Goal: Transaction & Acquisition: Book appointment/travel/reservation

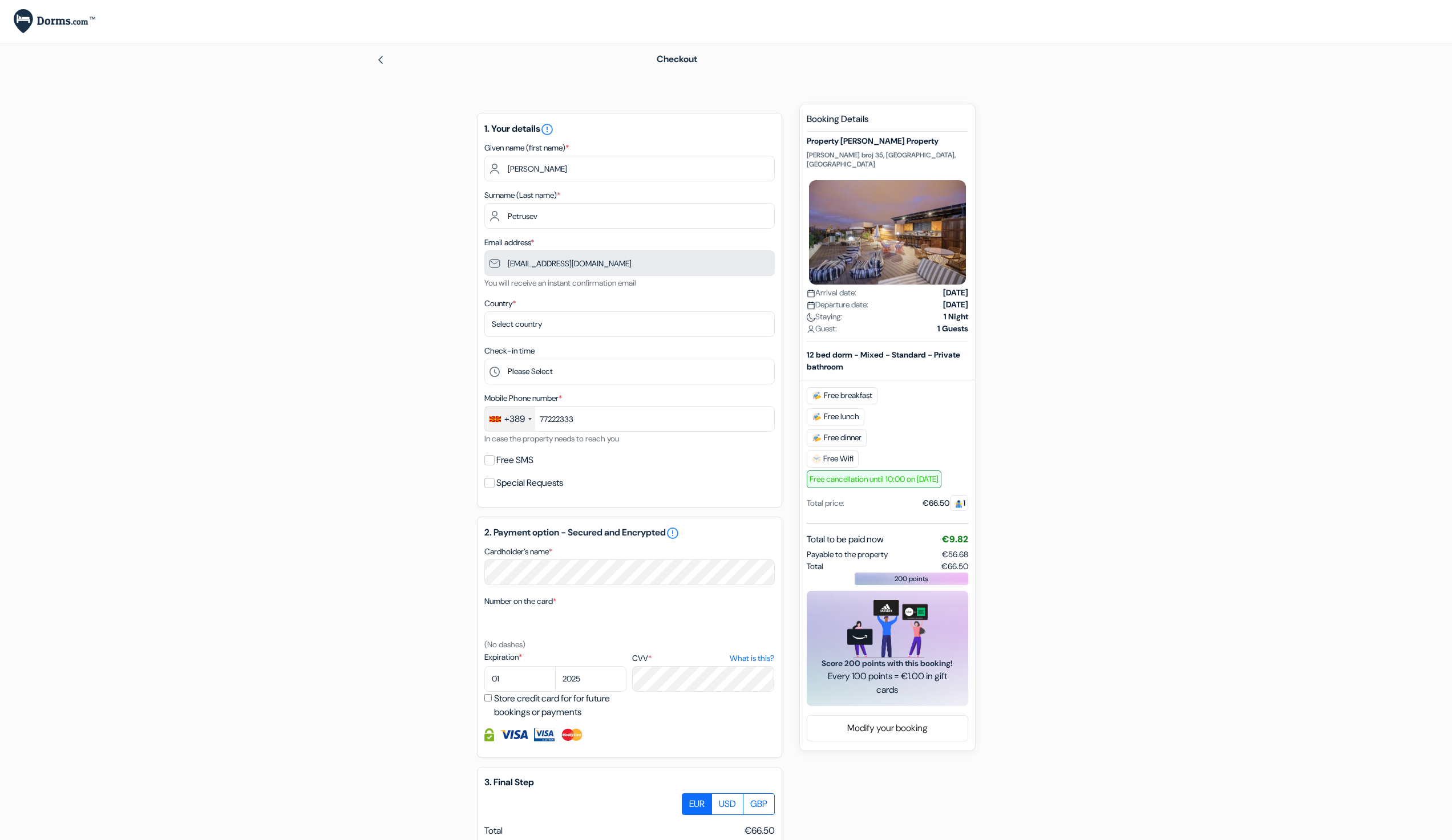
type input "77 222 333"
select select "3"
click at [485, 311] on select "Select country Abkhazia Afghanistan Albania Algeria American Samoa Andorra Ango…" at bounding box center [630, 324] width 290 height 26
select select "10"
click at [485, 359] on select "Please Select 1:00 2:00 3:00 4:00 5:00 6:00 7:00 8:00 9:00 10:00 11:00 12:00 13…" at bounding box center [630, 371] width 290 height 26
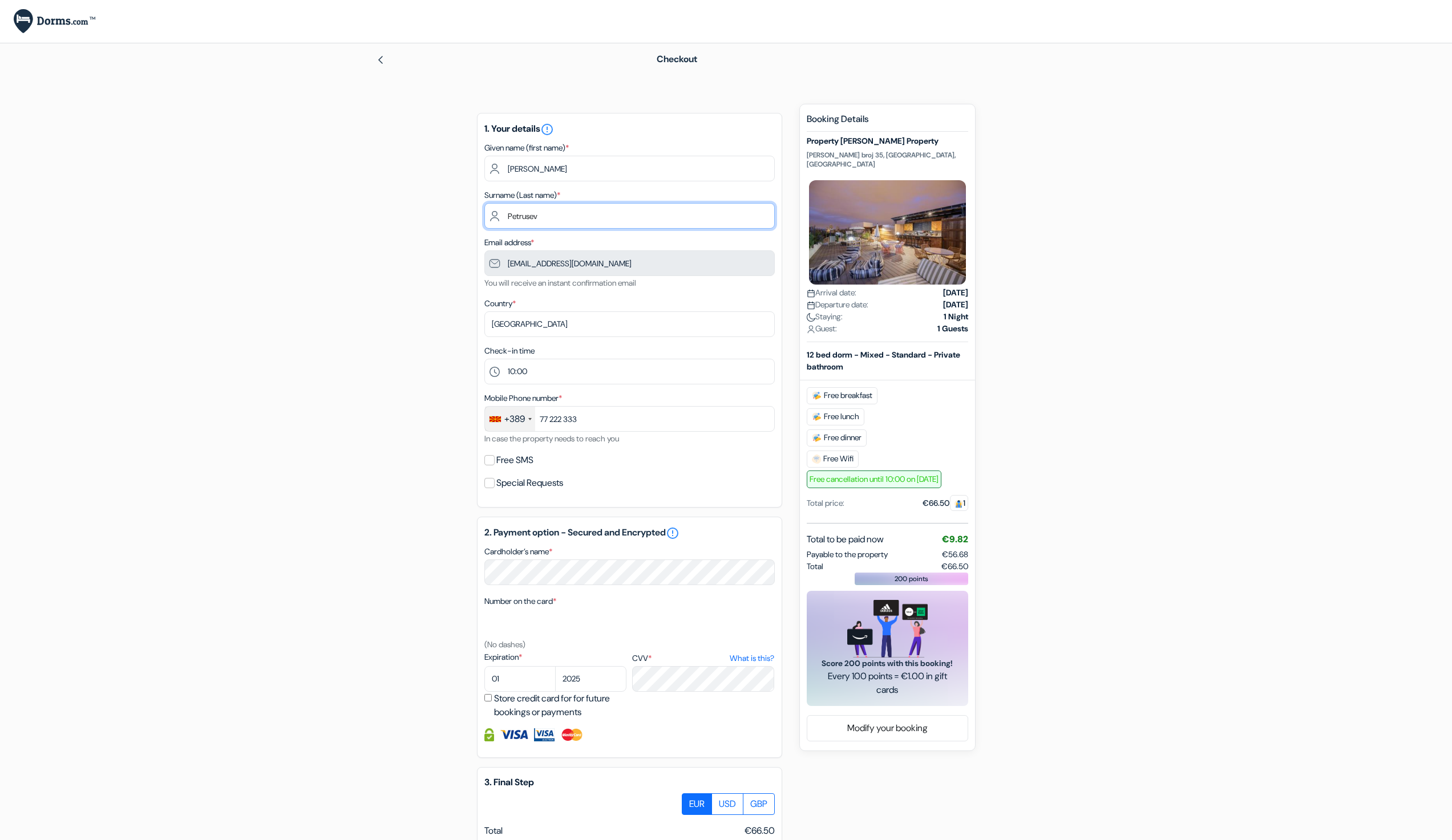
click at [546, 221] on input "Petrusev" at bounding box center [630, 216] width 290 height 26
select select "2037"
click at [555, 666] on select "2025 2026 2027 2028 2029 2030 2031 2032 2033 2034 2035 2036 2037 2038 2039 2040…" at bounding box center [591, 679] width 71 height 26
select select "06"
click at [485, 666] on select "01 02 03 04 05 06 07 08 09 10 11 12" at bounding box center [520, 679] width 71 height 26
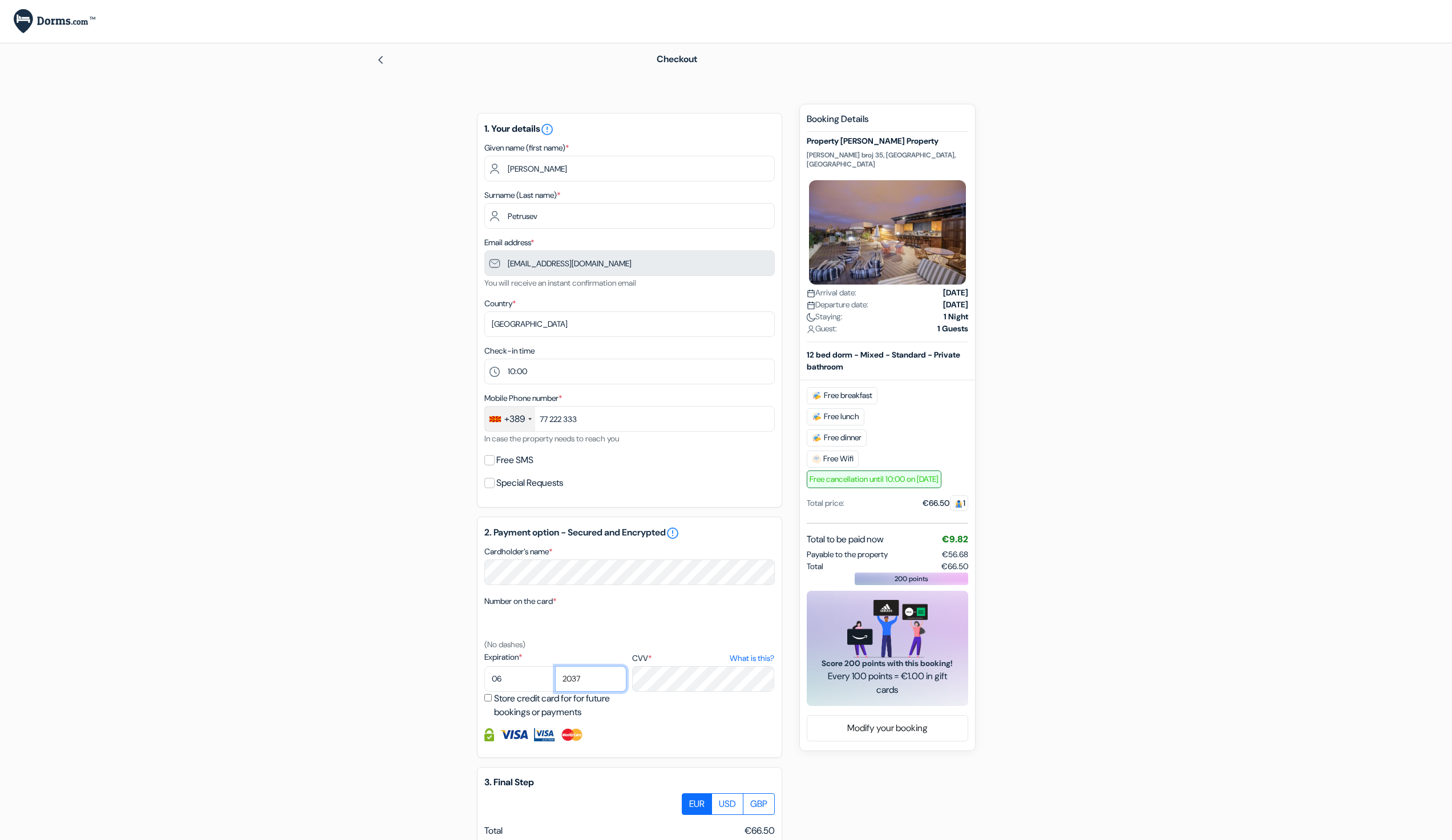
select select "2030"
click at [555, 666] on select "2025 2026 2027 2028 2029 2030 2031 2032 2033 2034 2035 2036 2037 2038 2039 2040…" at bounding box center [591, 679] width 71 height 26
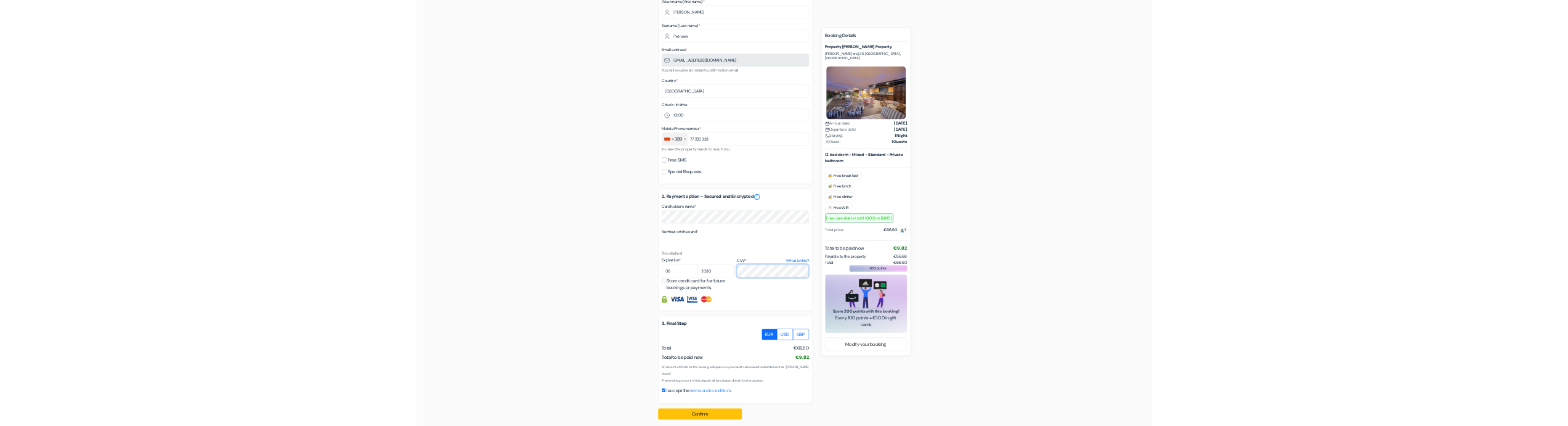
scroll to position [164, 0]
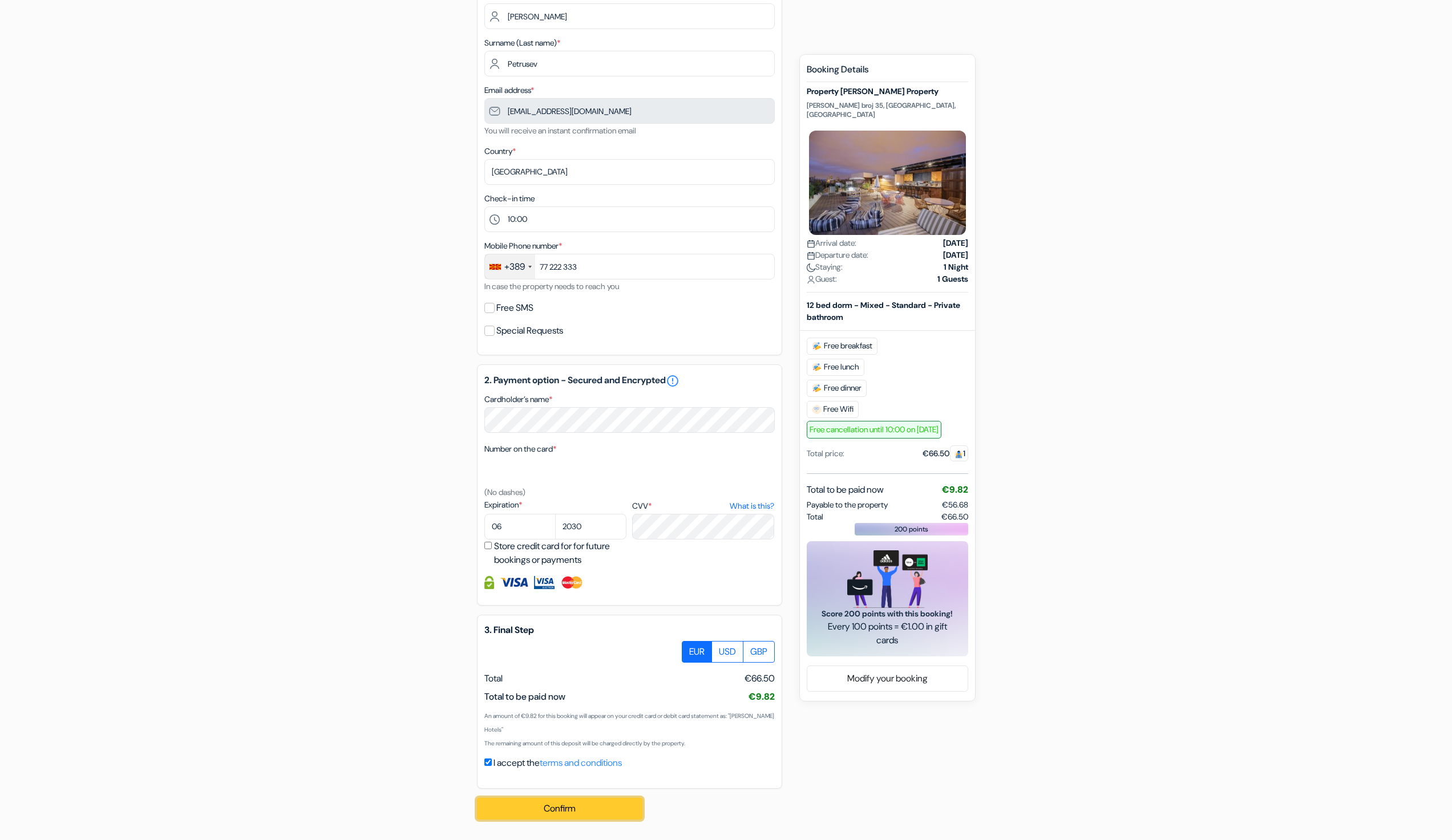
click at [567, 819] on button "Confirm Loading..." at bounding box center [559, 808] width 166 height 22
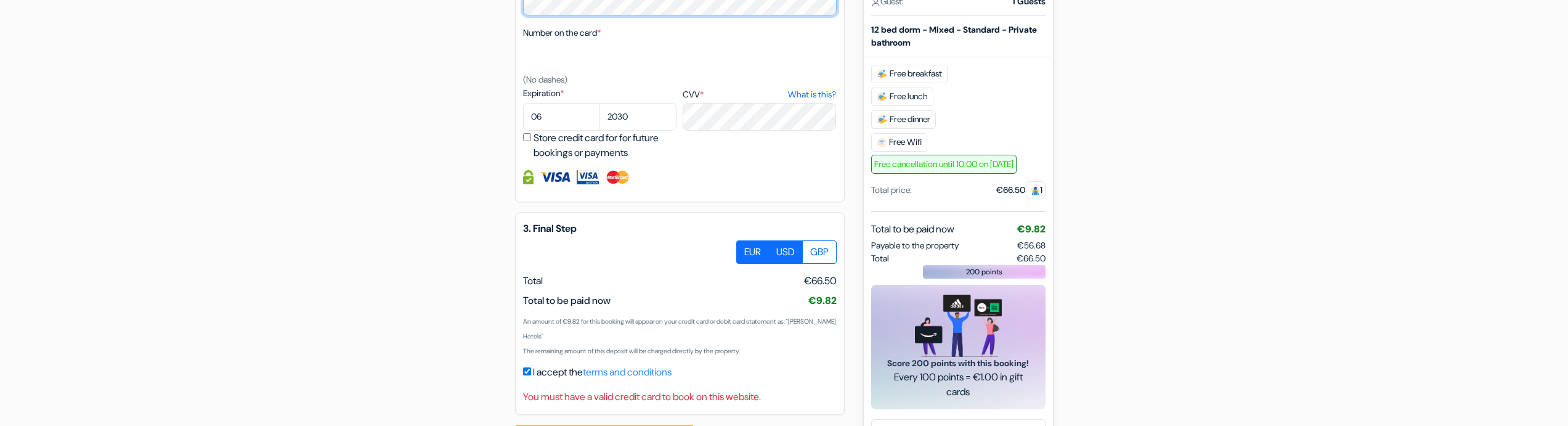
scroll to position [661, 0]
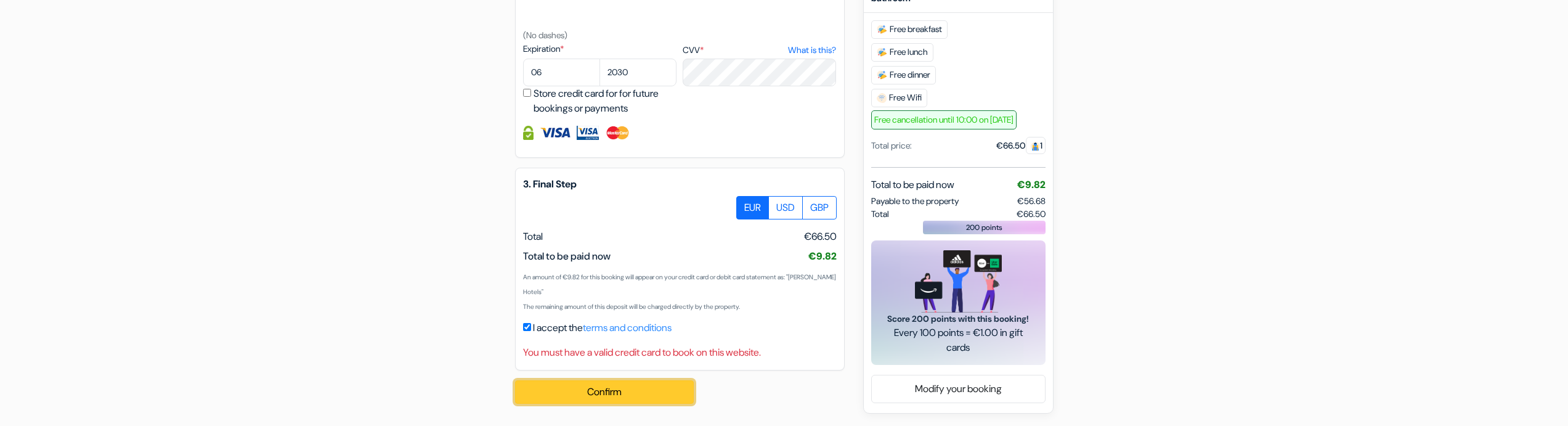
click at [606, 400] on button "Confirm Loading..." at bounding box center [604, 392] width 179 height 23
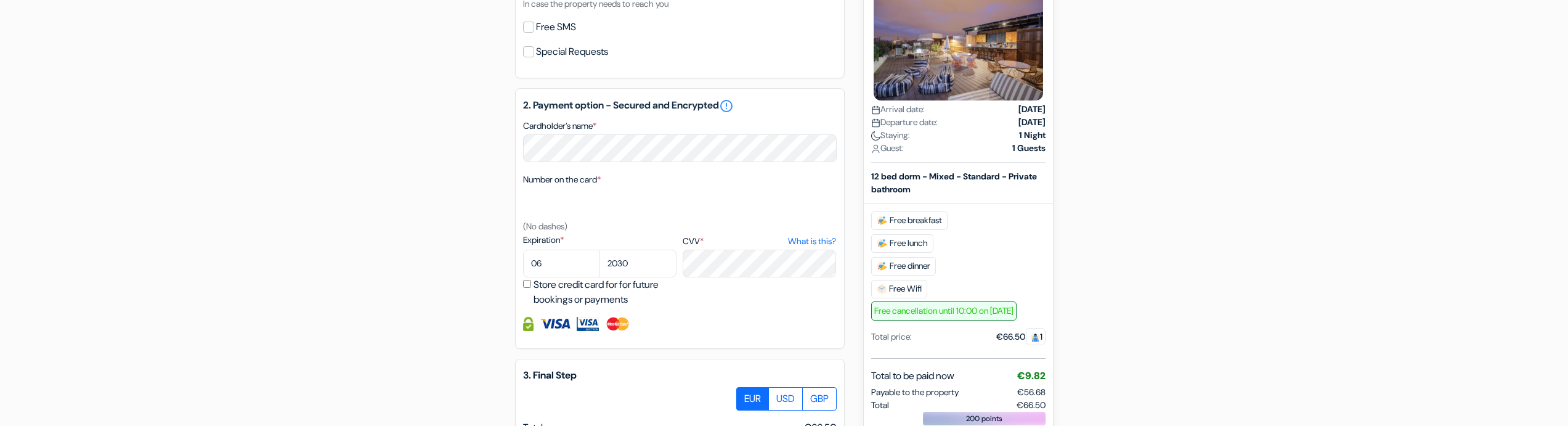
scroll to position [439, 0]
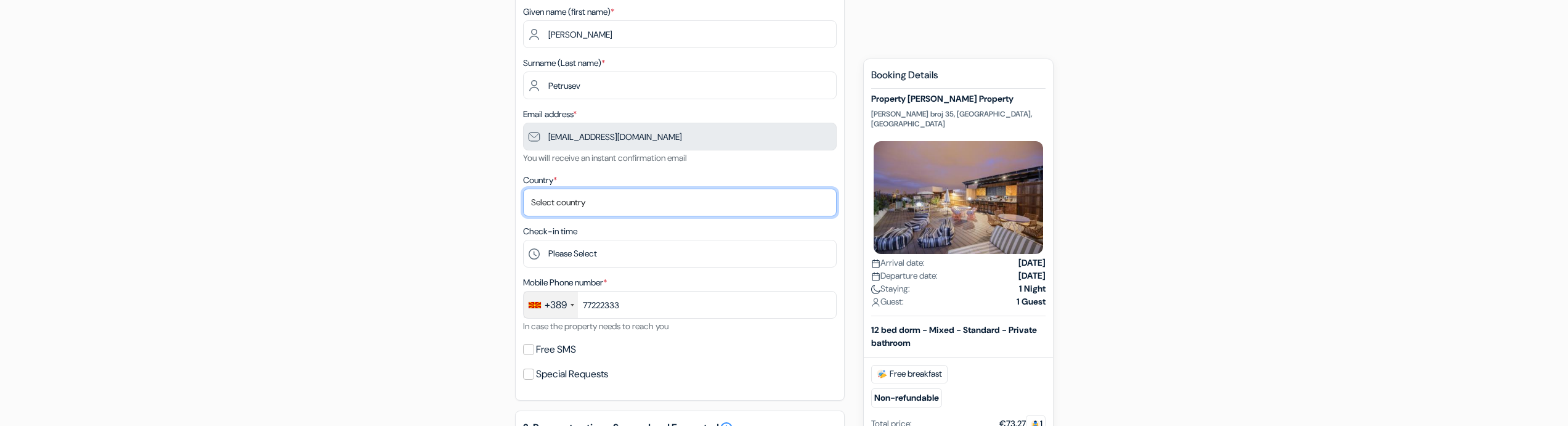
type input "77 222 333"
select select "3"
click at [523, 188] on select "Select country [GEOGRAPHIC_DATA] [GEOGRAPHIC_DATA] [GEOGRAPHIC_DATA] [GEOGRAPHI…" at bounding box center [680, 202] width 313 height 28
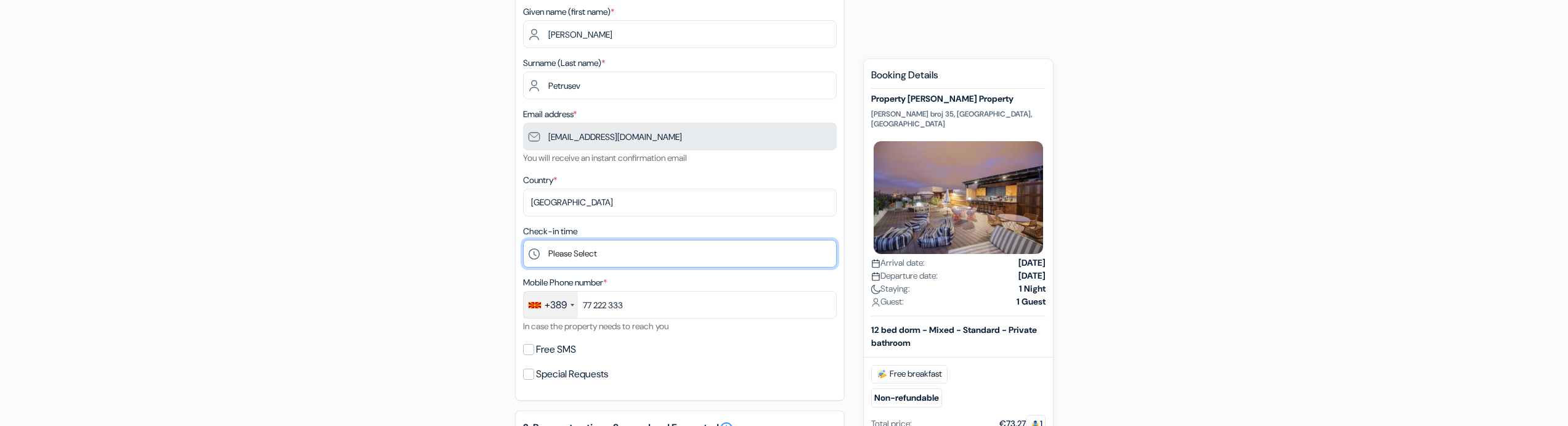
select select "7"
click at [523, 240] on select "Please Select 1:00 2:00 3:00 4:00 5:00 6:00 7:00 8:00 9:00 10:00 11:00 12:00 13…" at bounding box center [680, 253] width 313 height 28
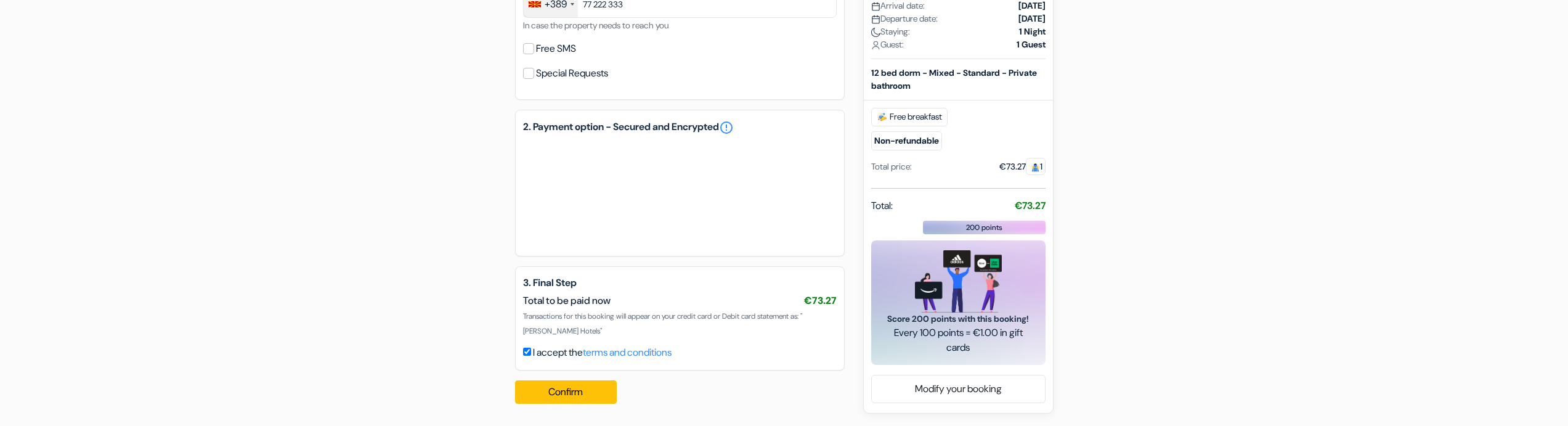
scroll to position [449, 0]
click at [605, 399] on button "Confirm Loading..." at bounding box center [566, 392] width 102 height 23
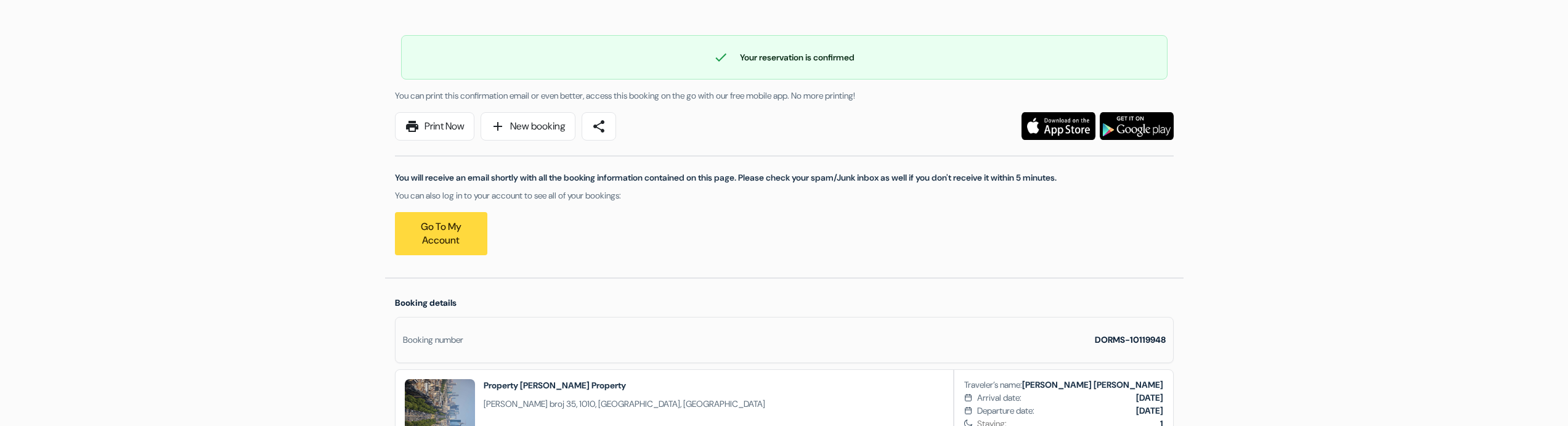
click at [1150, 333] on div "DORMS-10119948" at bounding box center [1130, 339] width 71 height 13
copy strong "10119948"
click at [1150, 343] on strong "DORMS-10119948" at bounding box center [1130, 339] width 71 height 11
click at [1148, 343] on strong "DORMS-10119948" at bounding box center [1130, 339] width 71 height 11
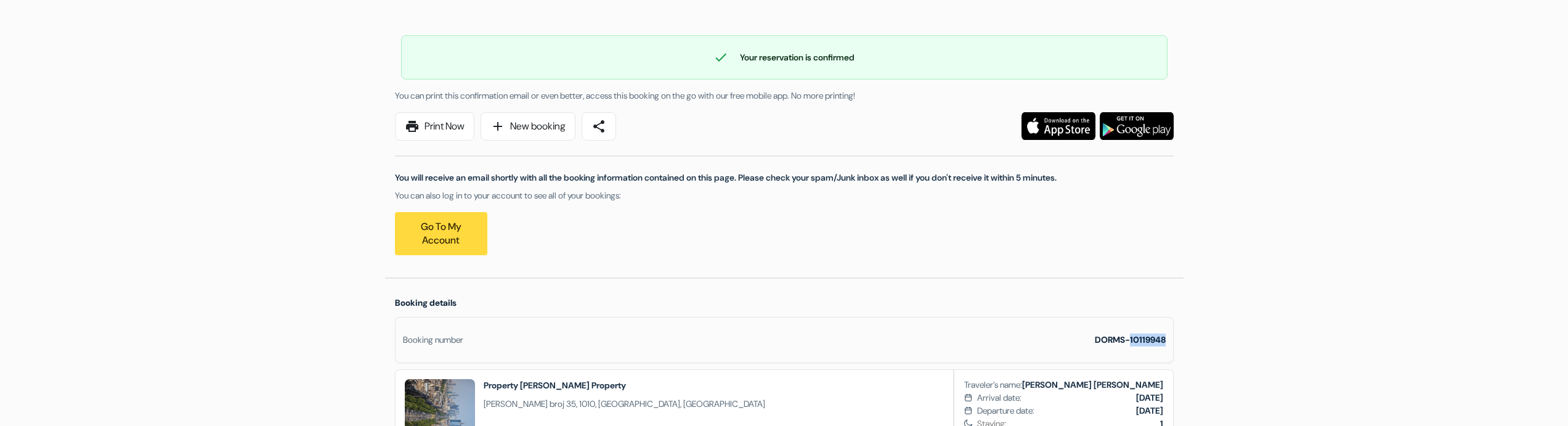
click at [1148, 343] on strong "DORMS-10119948" at bounding box center [1130, 339] width 71 height 11
click at [1150, 338] on strong "DORMS-10119948" at bounding box center [1130, 339] width 71 height 11
